Goal: Task Accomplishment & Management: Manage account settings

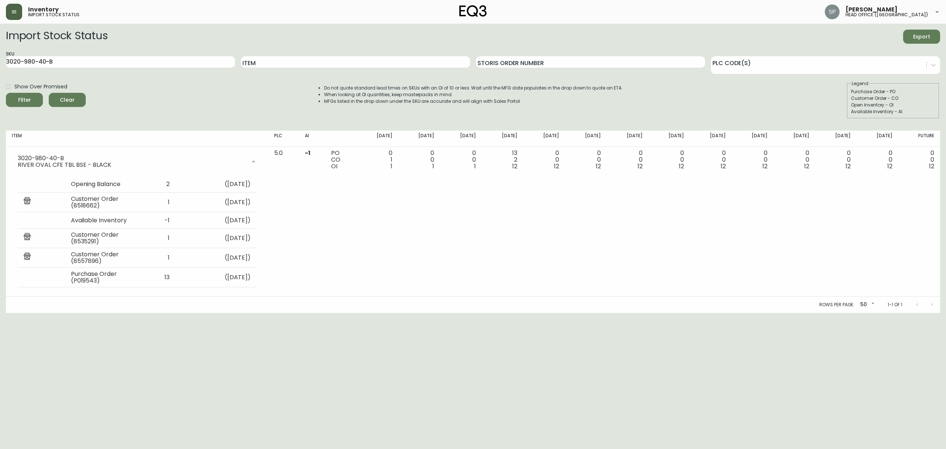
click at [14, 14] on icon "button" at bounding box center [14, 12] width 6 height 6
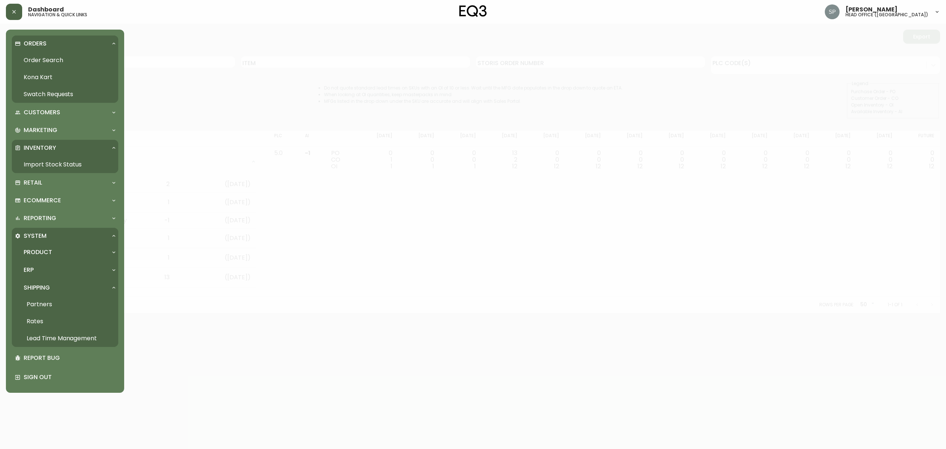
click at [45, 61] on link "Order Search" at bounding box center [65, 60] width 106 height 17
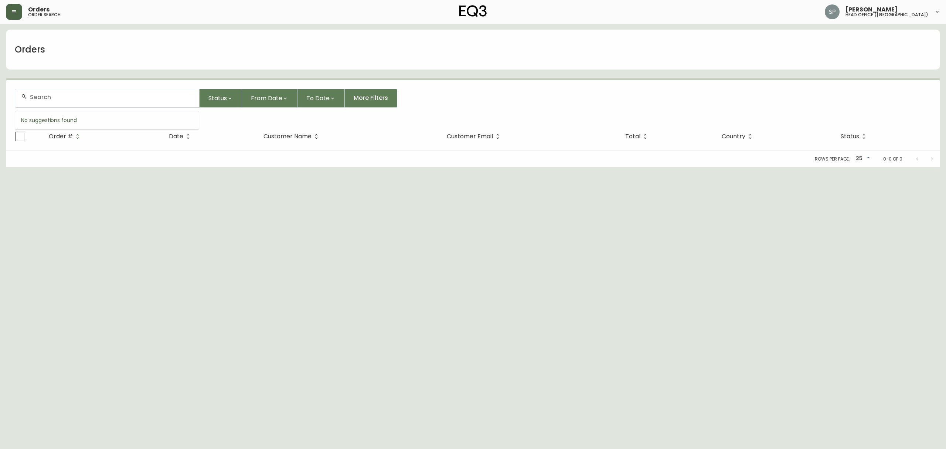
click at [62, 96] on input "text" at bounding box center [111, 97] width 163 height 7
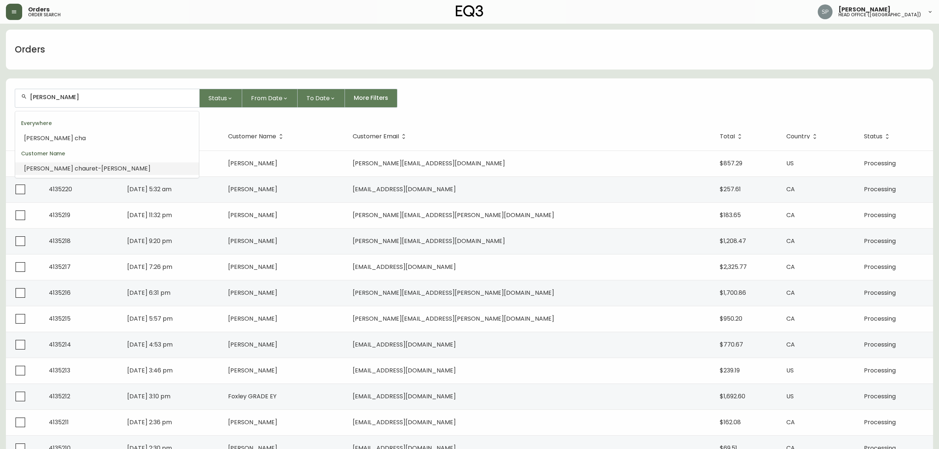
click at [102, 166] on li "francois cha uret-gelinas" at bounding box center [107, 168] width 184 height 13
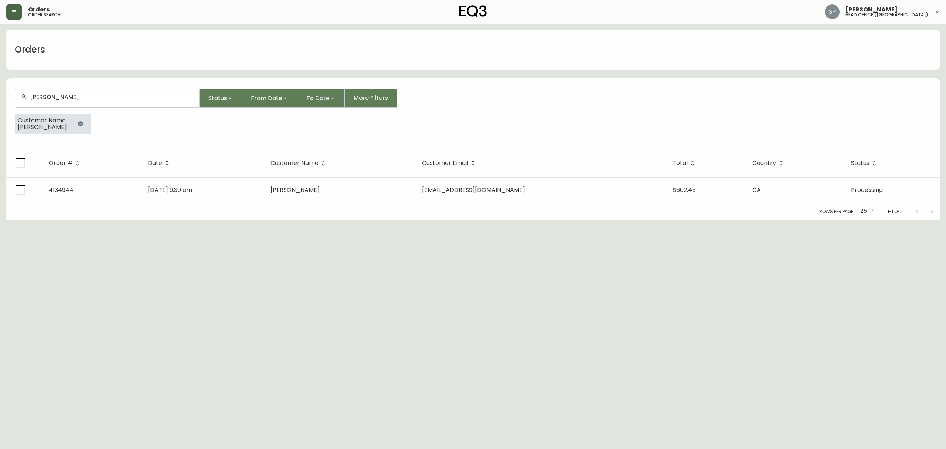
type input "francois chauret-gelinas"
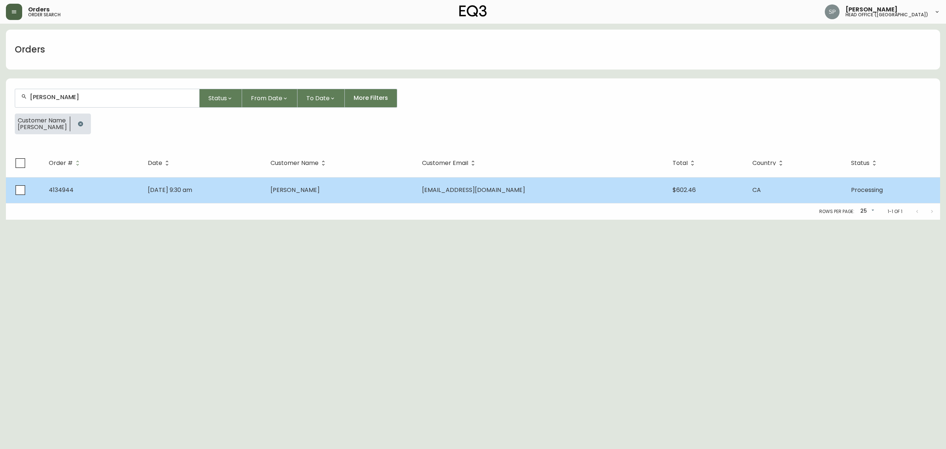
click at [577, 194] on td "[EMAIL_ADDRESS][DOMAIN_NAME]" at bounding box center [541, 190] width 251 height 26
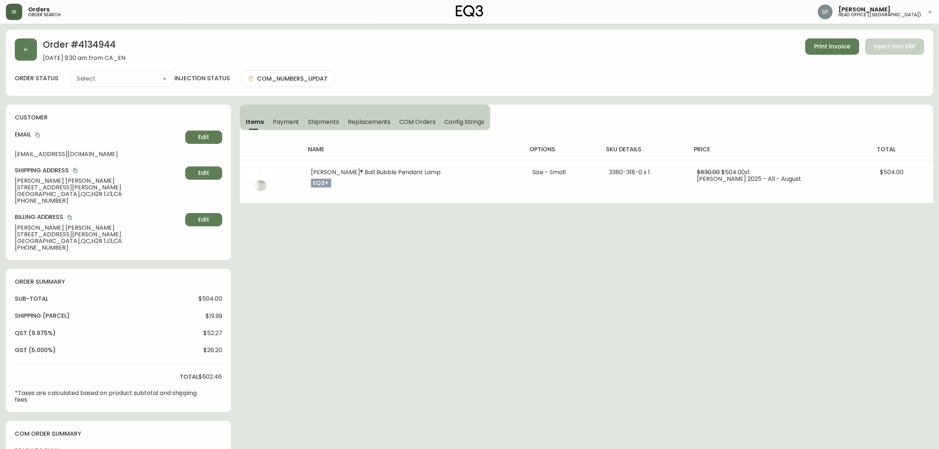
type input "Processing"
select select "PROCESSING"
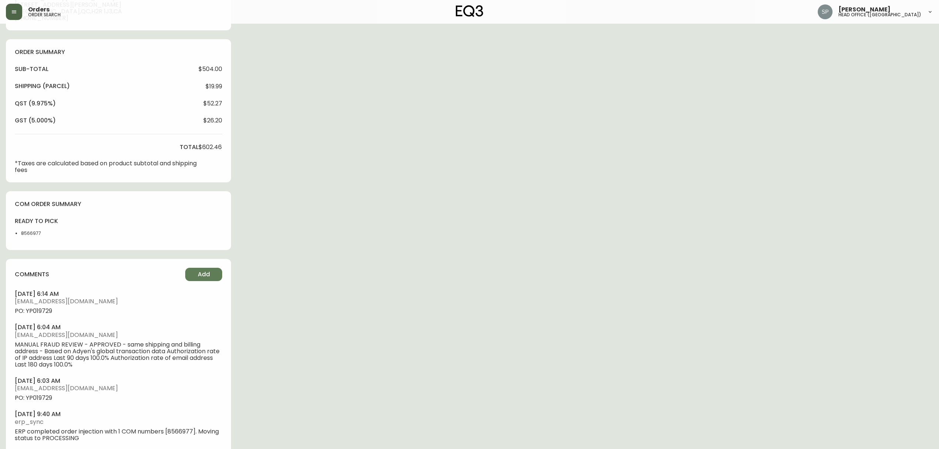
scroll to position [244, 0]
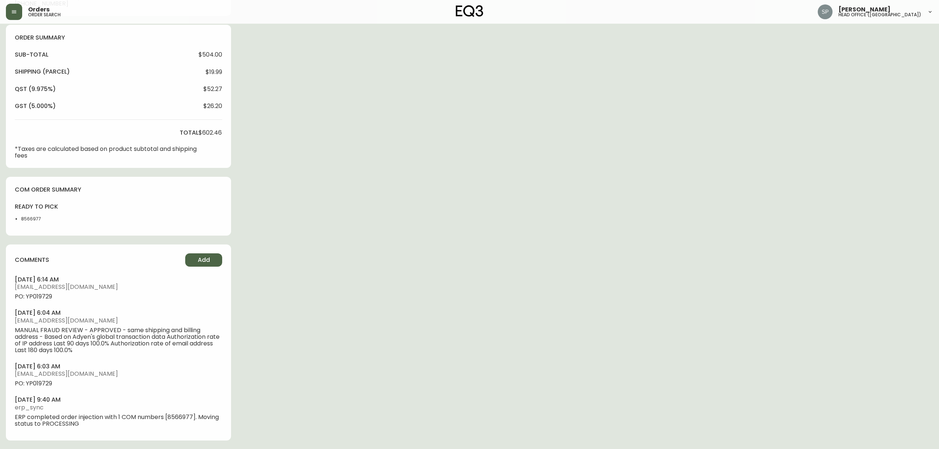
click at [208, 265] on button "Add" at bounding box center [203, 259] width 37 height 13
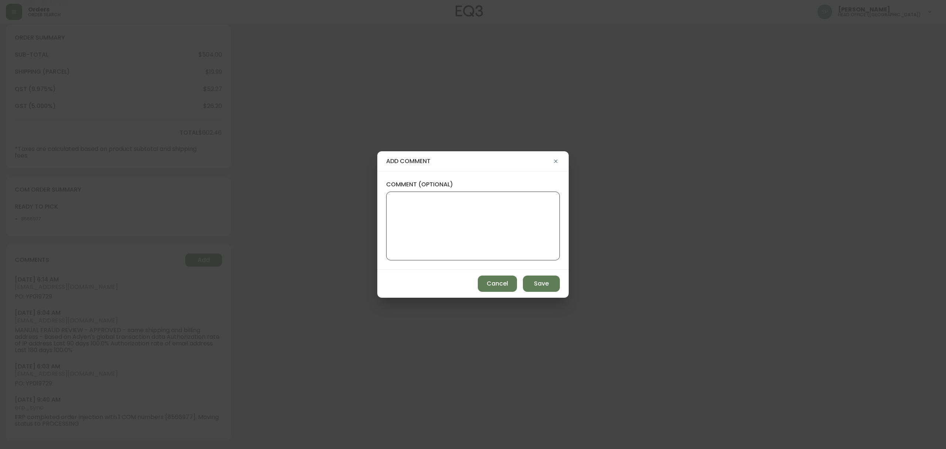
click at [455, 228] on textarea "comment (optional)" at bounding box center [473, 225] width 161 height 59
paste textarea "Planned Delivery Date: [DATE]"
type textarea "Planned Delivery Date: [DATE]"
click at [539, 283] on span "Save" at bounding box center [541, 283] width 15 height 8
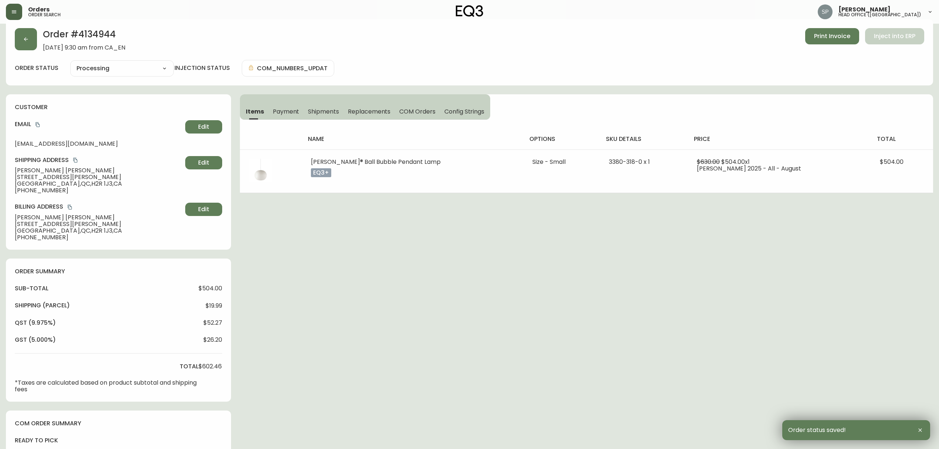
scroll to position [0, 0]
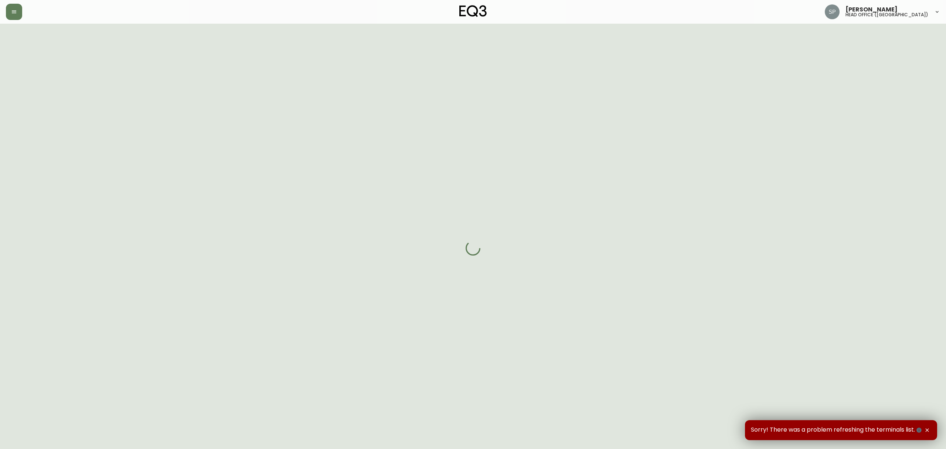
select select "PROCESSING"
